Goal: Task Accomplishment & Management: Manage account settings

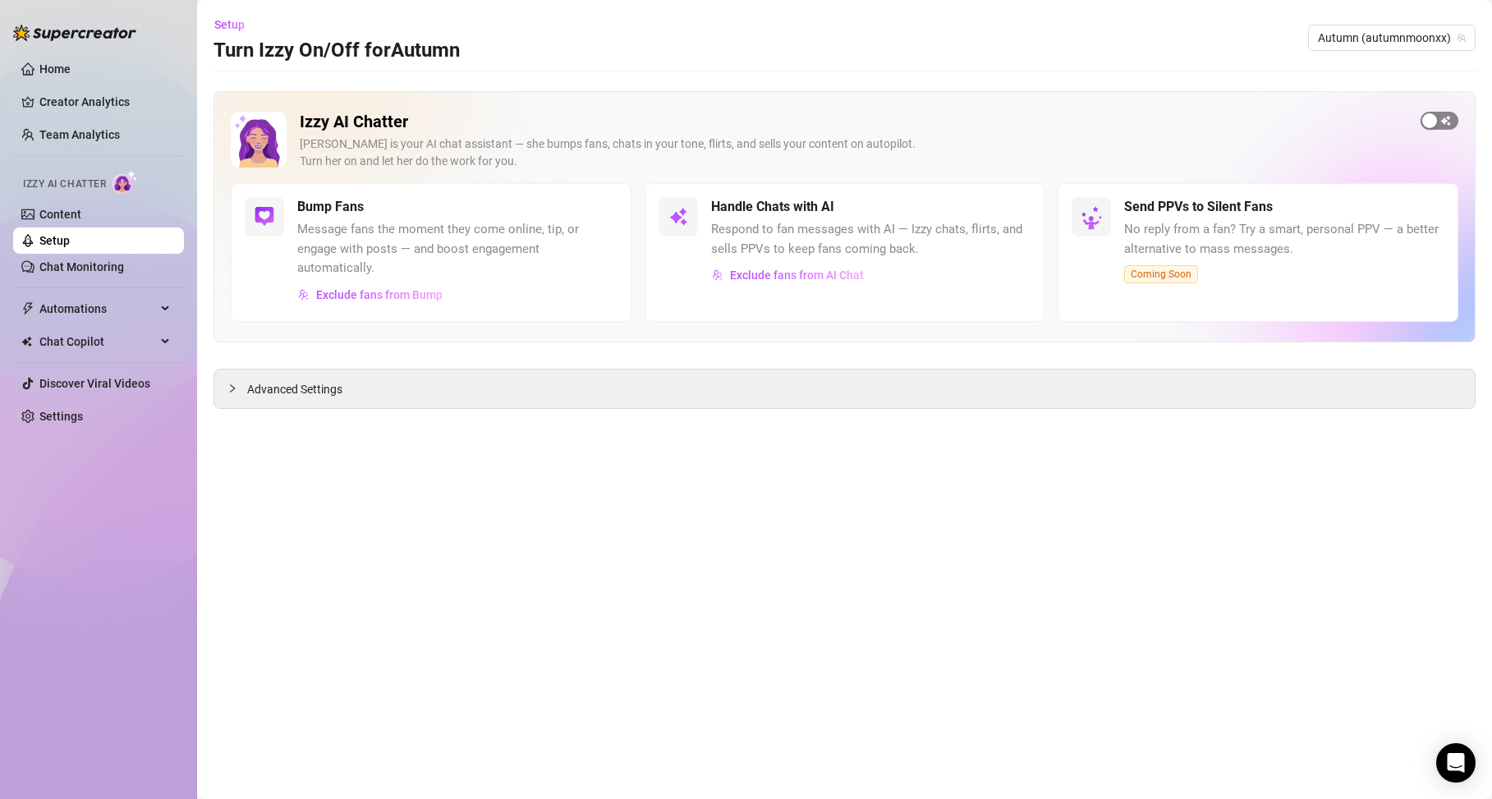
click at [1448, 126] on span "button" at bounding box center [1439, 121] width 38 height 18
click at [124, 270] on link "Chat Monitoring" at bounding box center [81, 266] width 85 height 13
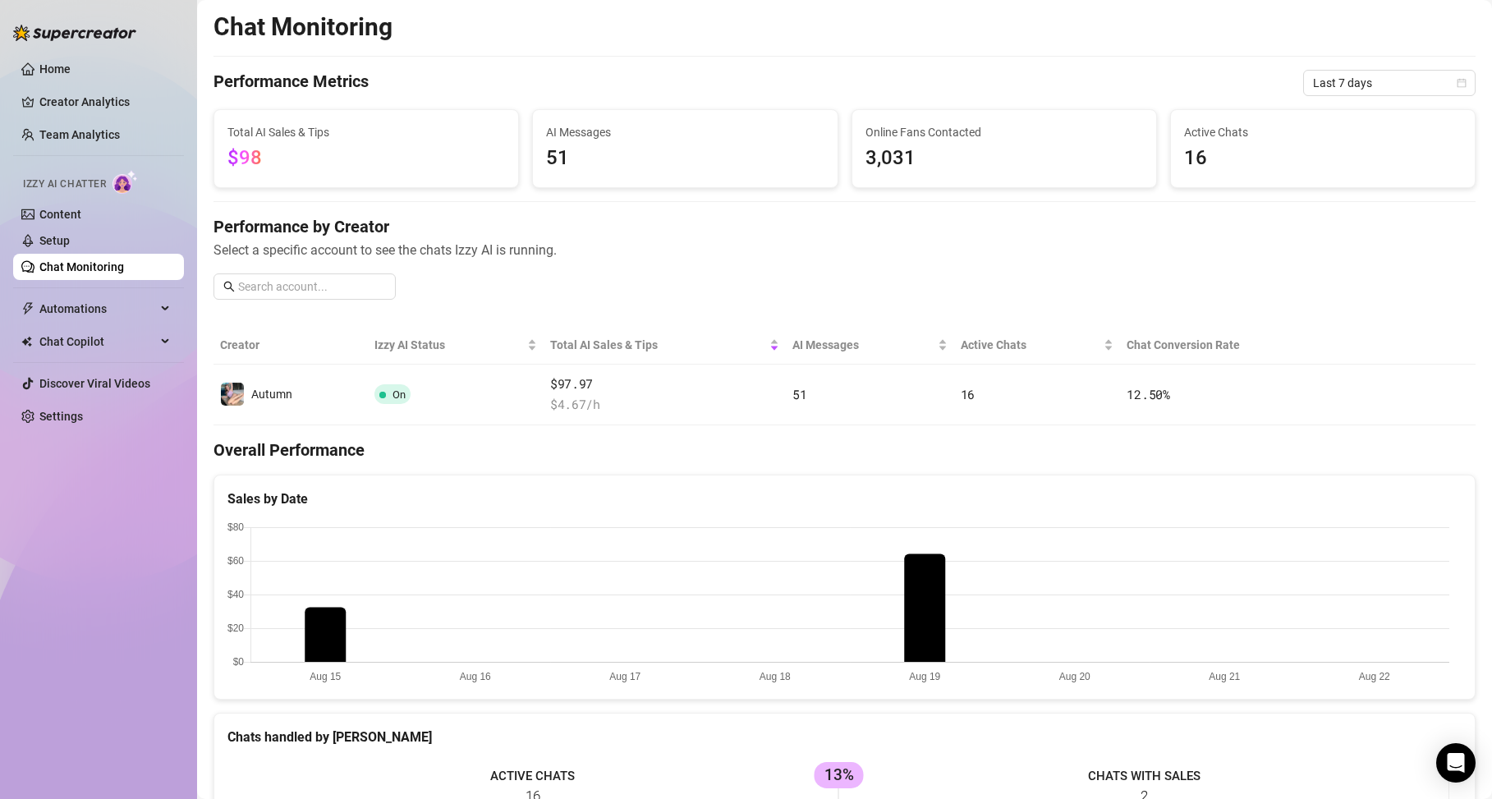
click at [124, 260] on link "Chat Monitoring" at bounding box center [81, 266] width 85 height 13
click at [70, 247] on link "Setup" at bounding box center [54, 240] width 30 height 13
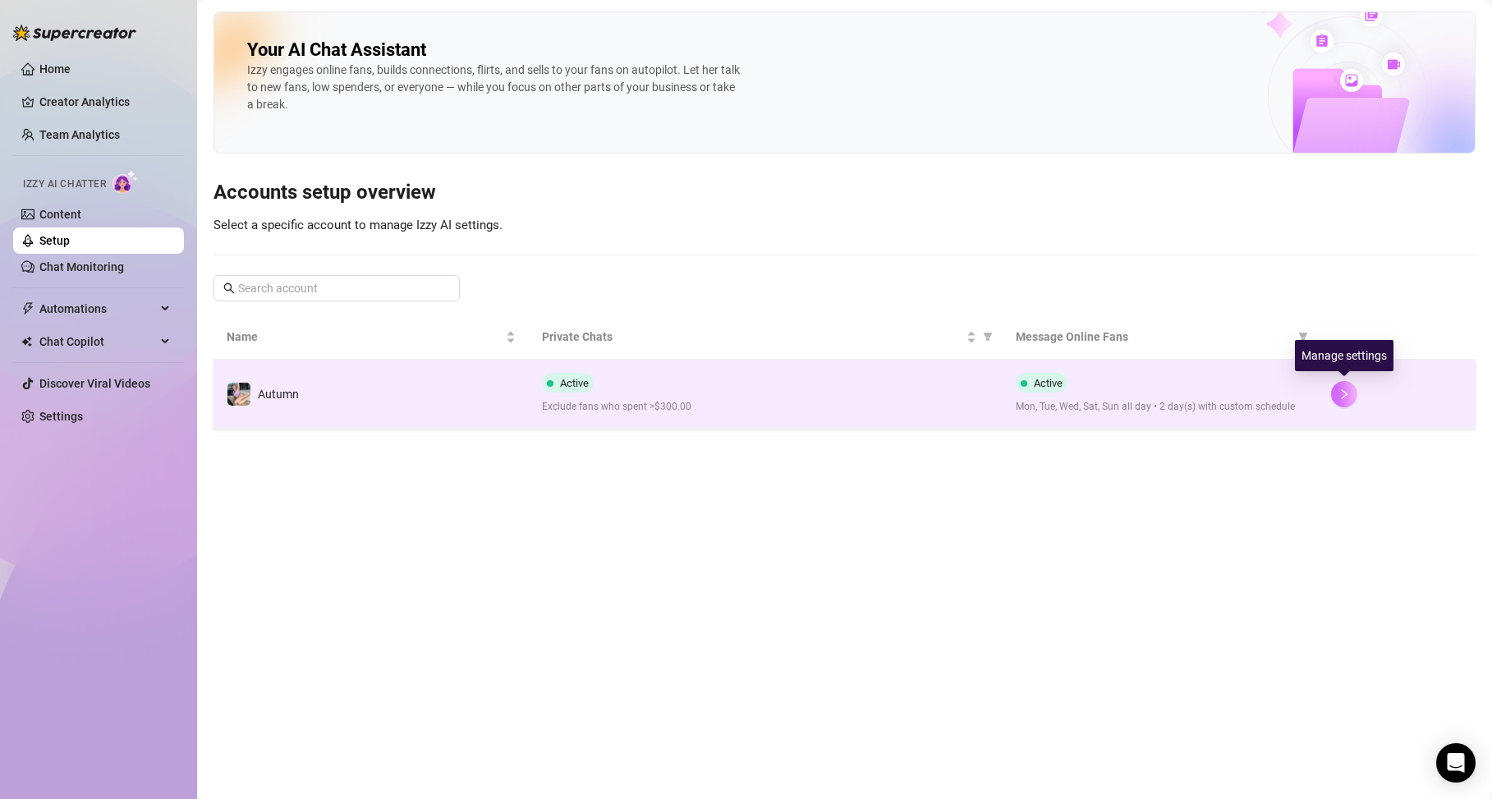
click at [1339, 392] on icon "right" at bounding box center [1343, 393] width 11 height 11
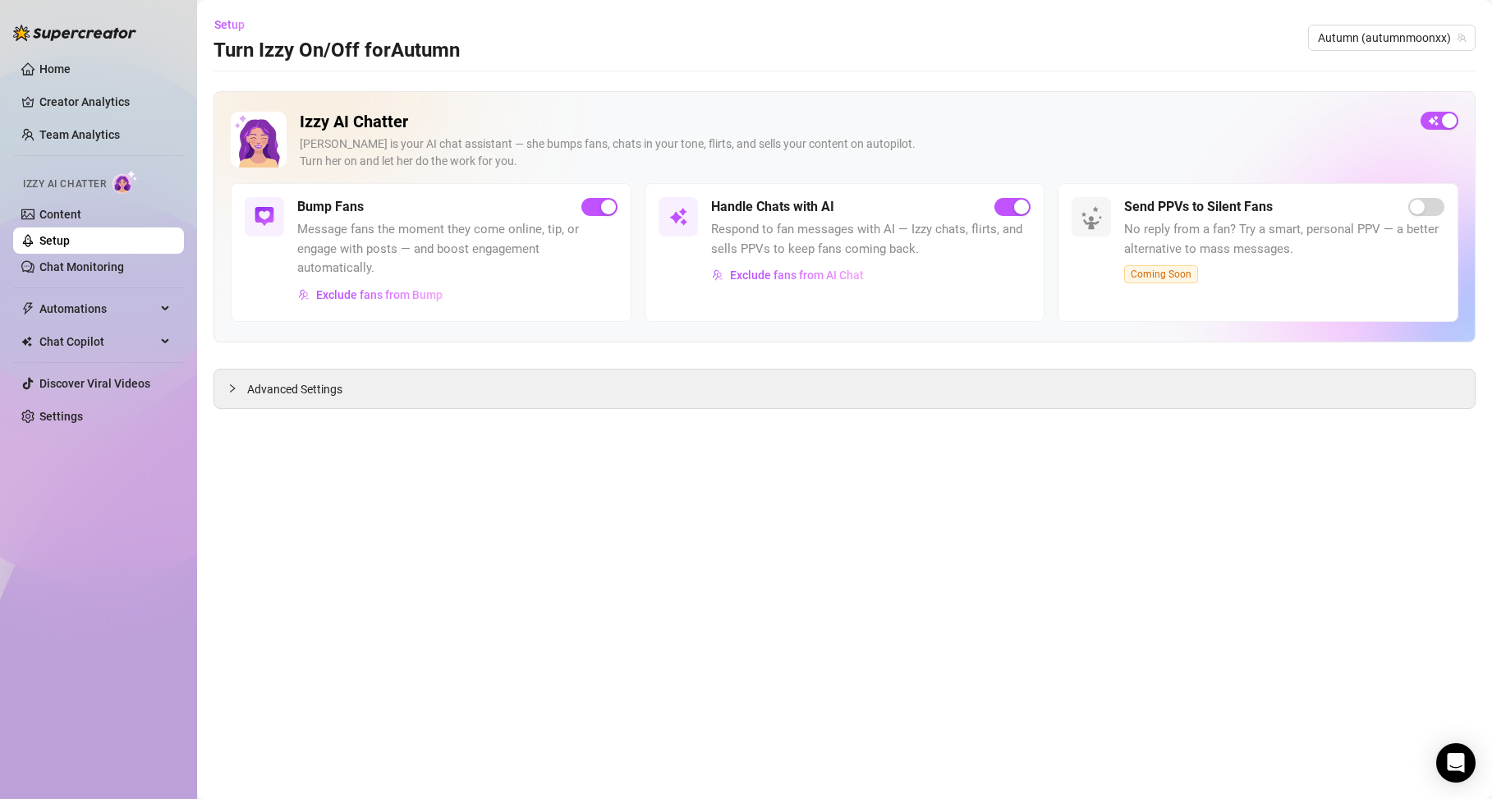
click at [708, 356] on div "Izzy AI Chatter [PERSON_NAME] is your AI chat assistant — she bumps fans, chats…" at bounding box center [844, 250] width 1262 height 318
click at [707, 377] on div "Advanced Settings" at bounding box center [844, 388] width 1260 height 39
click at [236, 388] on icon "collapsed" at bounding box center [232, 388] width 10 height 10
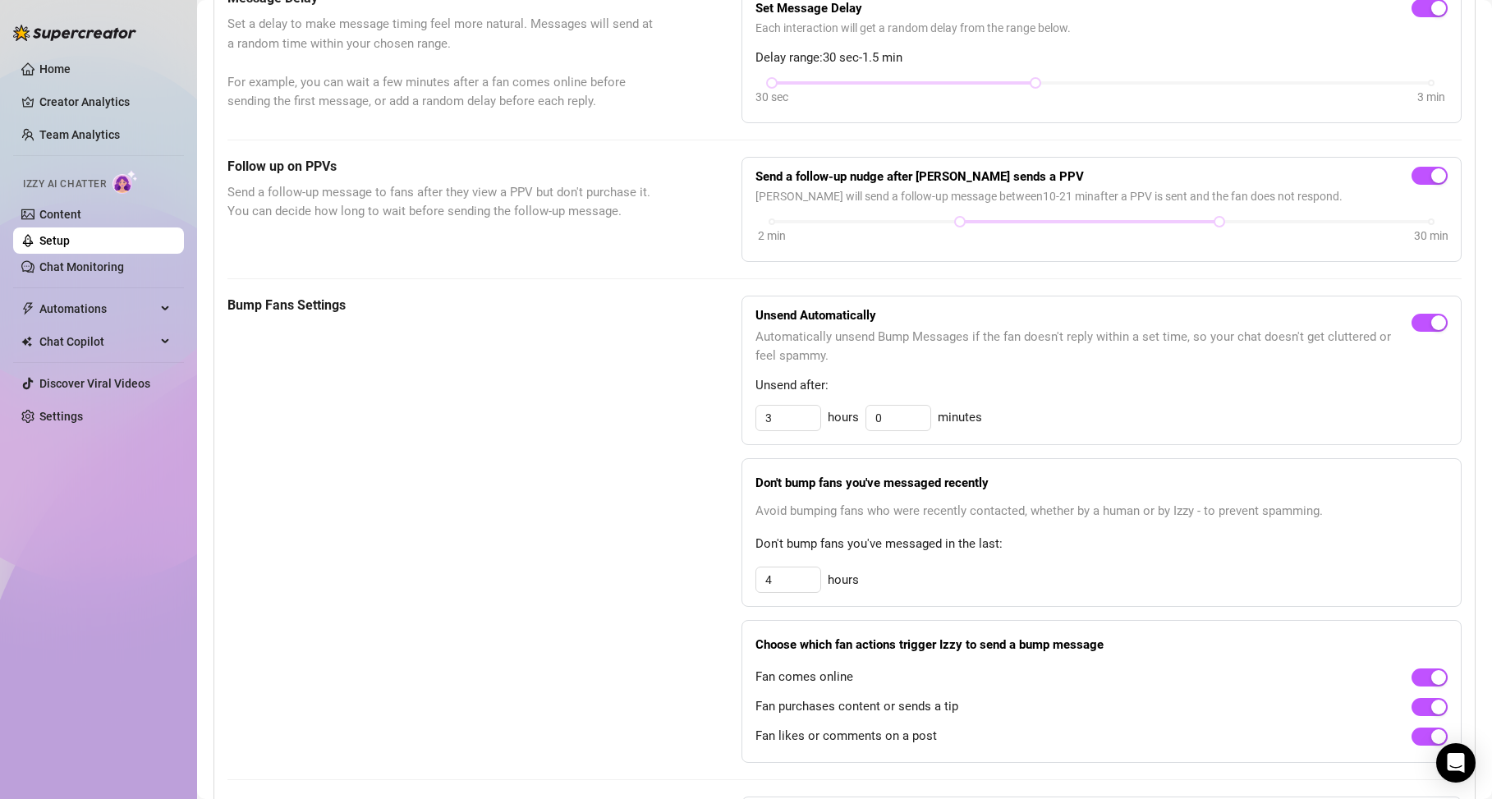
scroll to position [521, 0]
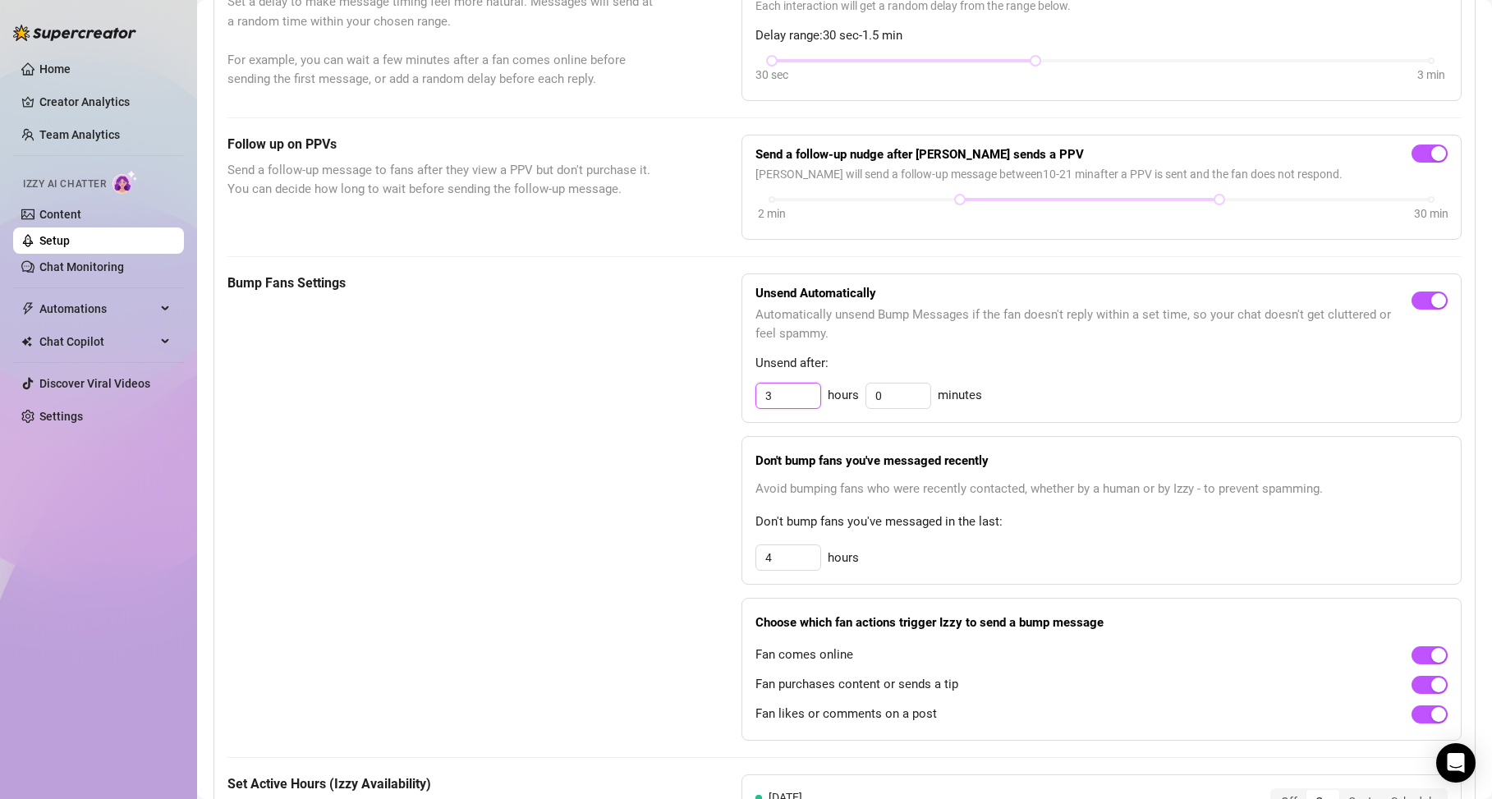
click at [811, 399] on input "3" at bounding box center [788, 395] width 64 height 25
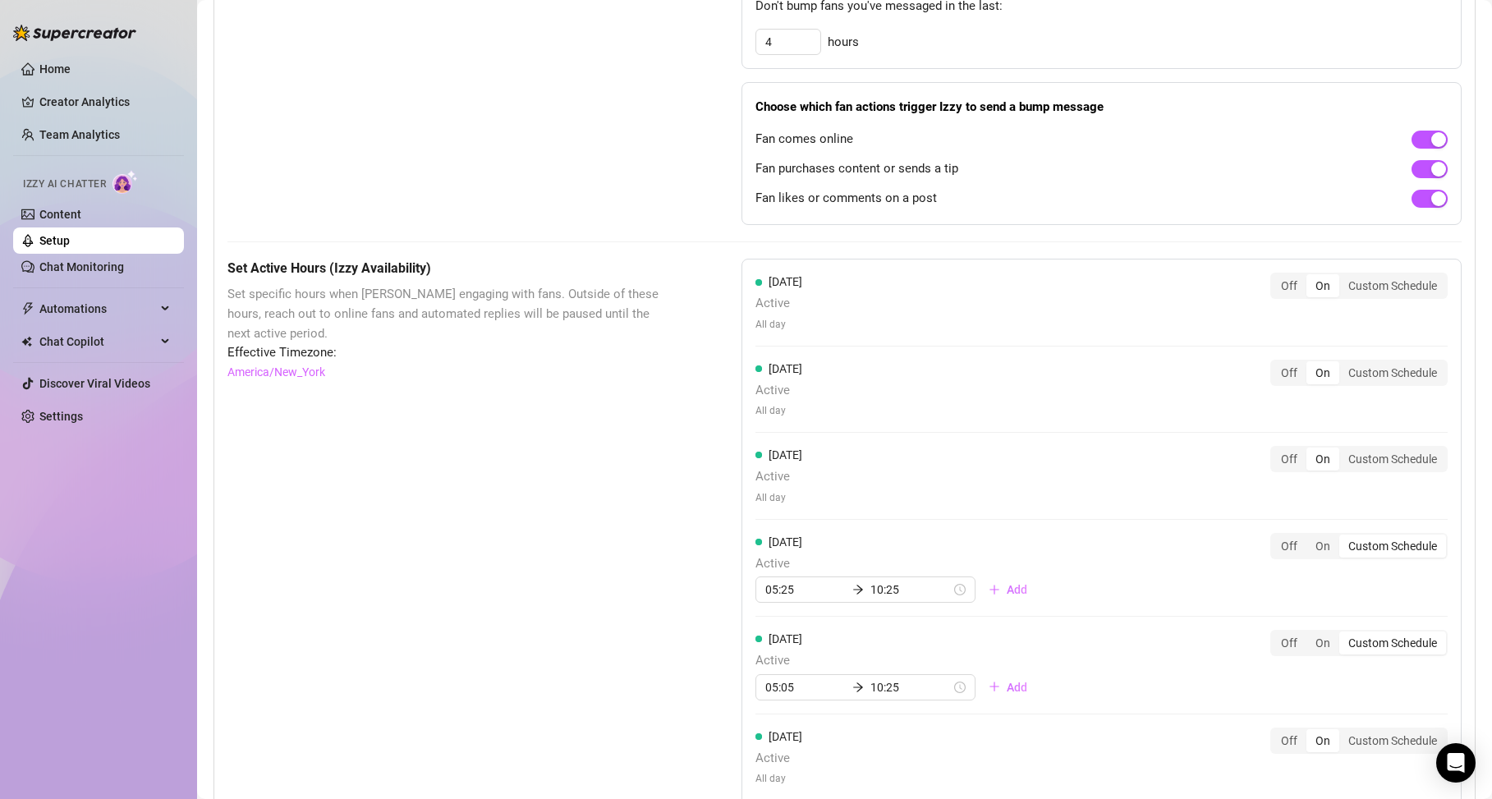
scroll to position [1079, 0]
